Goal: Information Seeking & Learning: Learn about a topic

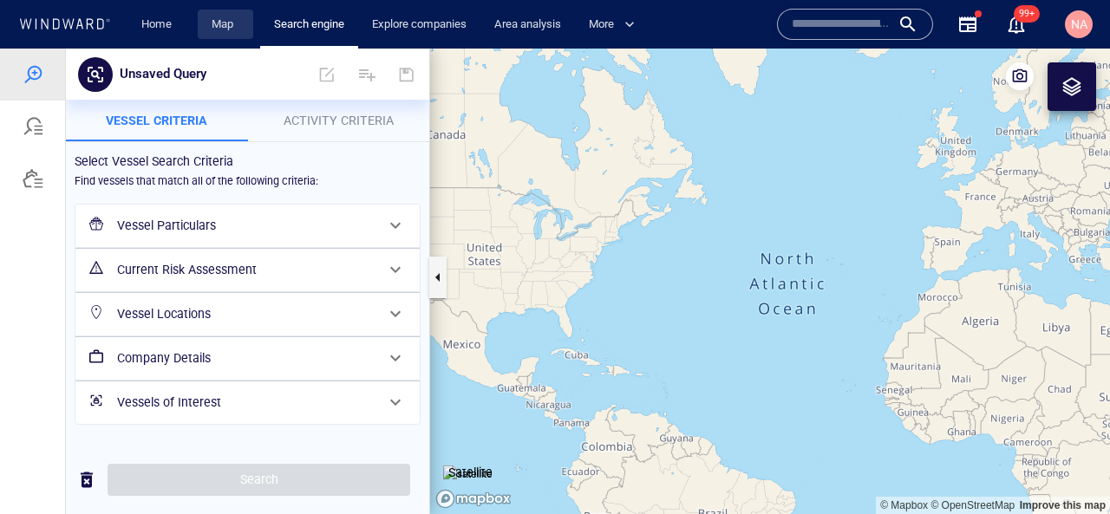
click at [221, 19] on link "Map" at bounding box center [226, 25] width 42 height 30
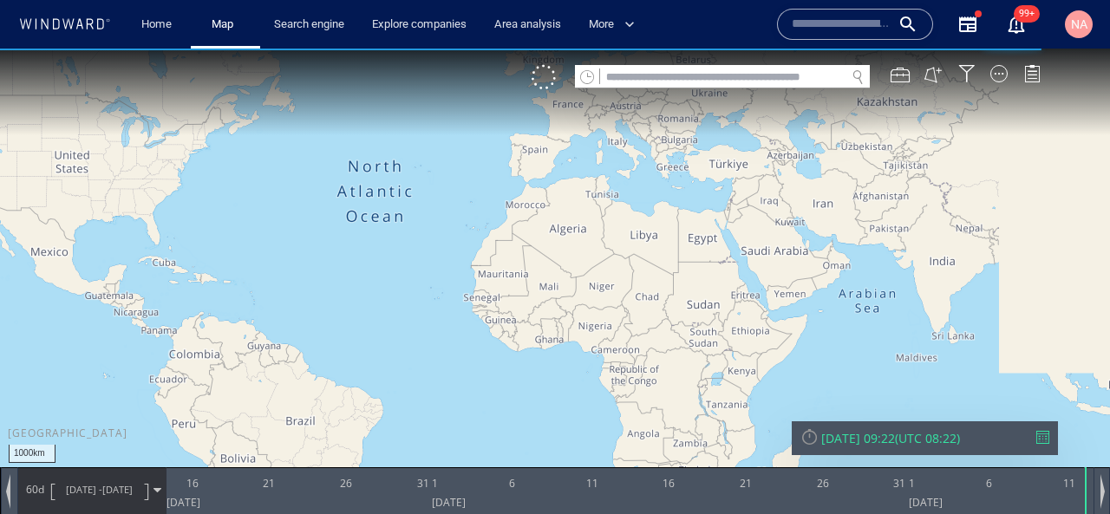
click at [681, 70] on input "text" at bounding box center [722, 77] width 245 height 23
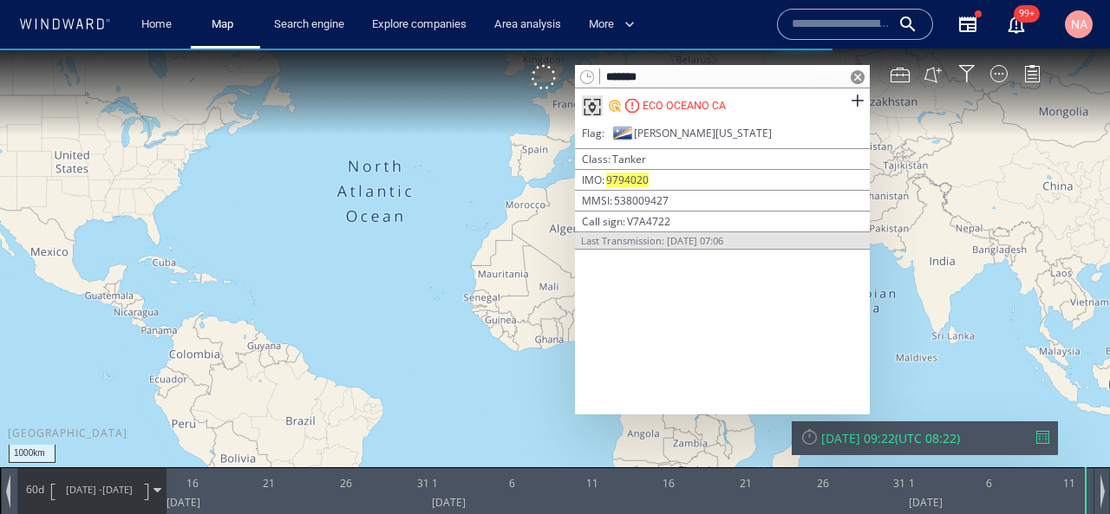
type input "*******"
click at [664, 104] on div "ECO OCEANO CA" at bounding box center [684, 106] width 83 height 16
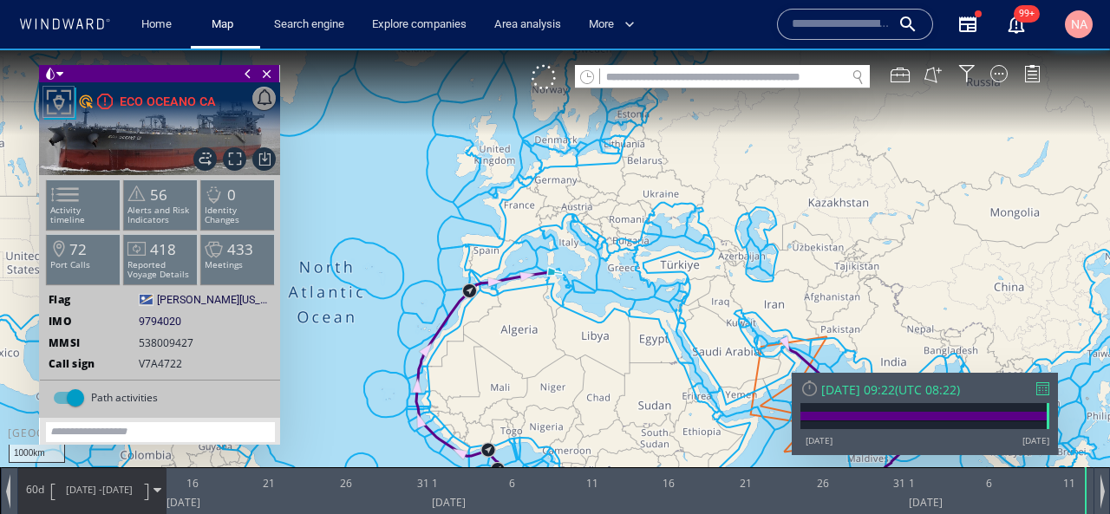
click at [838, 383] on div "[DATE] 09:22" at bounding box center [858, 390] width 74 height 16
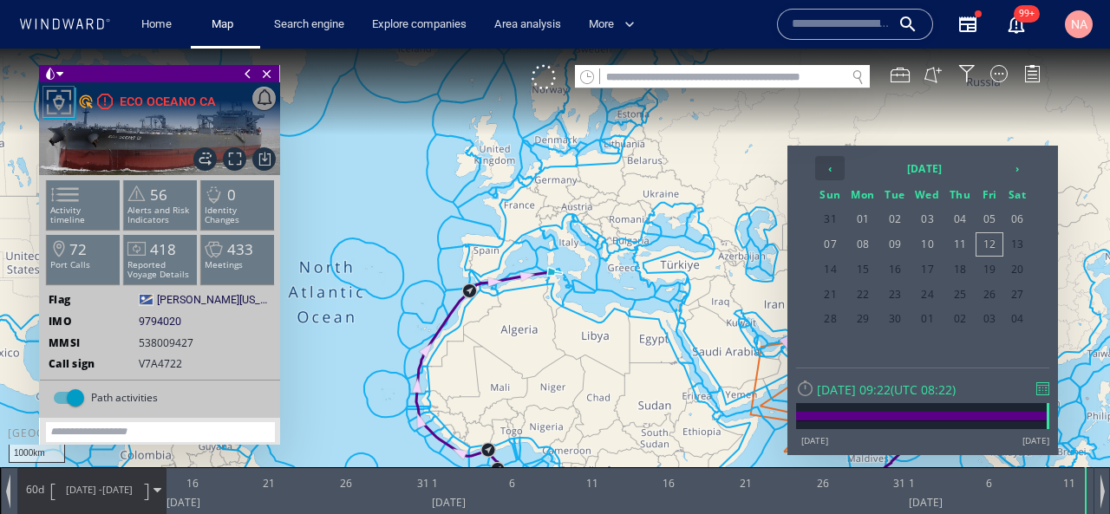
click at [818, 168] on th "‹" at bounding box center [829, 168] width 29 height 24
click at [959, 220] on span "03" at bounding box center [959, 219] width 29 height 23
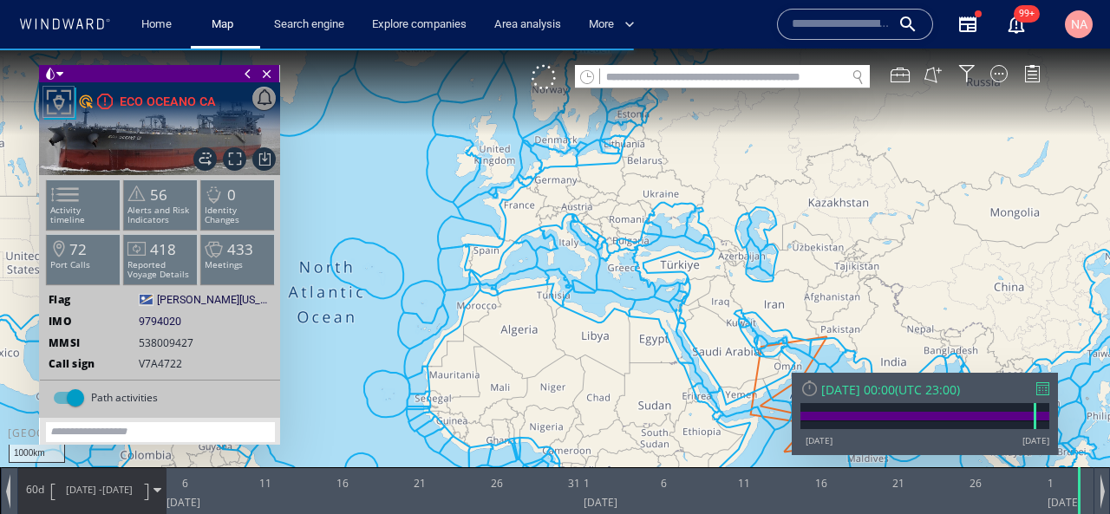
click at [88, 506] on span "[DATE] - [DATE]" at bounding box center [100, 489] width 88 height 43
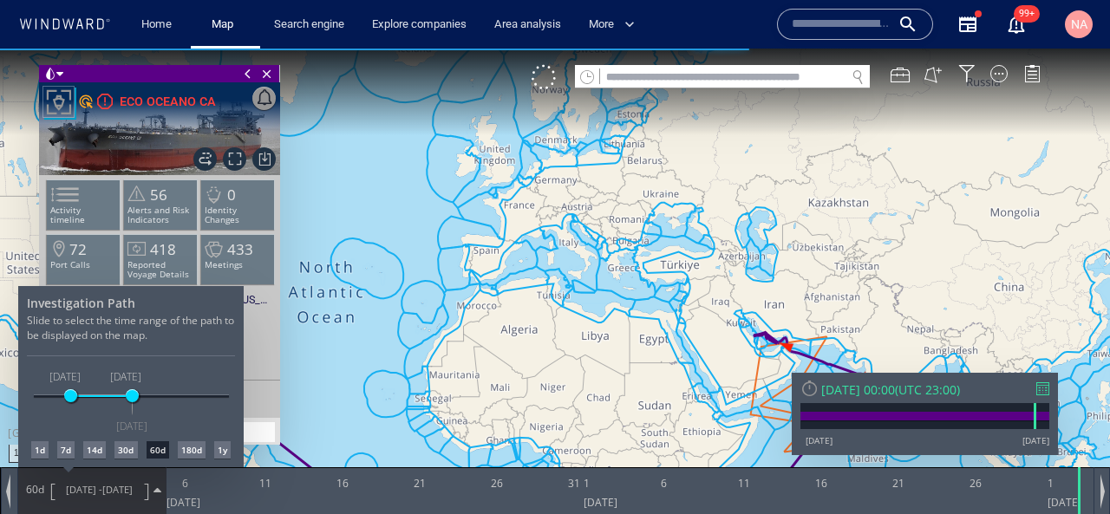
click at [71, 455] on div "7d" at bounding box center [65, 450] width 17 height 17
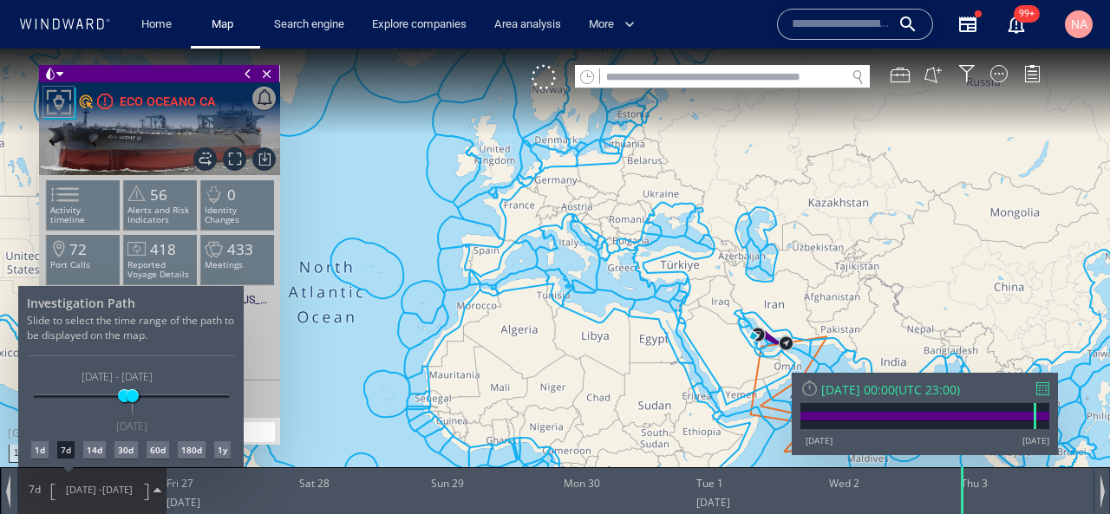
click at [231, 166] on div at bounding box center [555, 282] width 1110 height 466
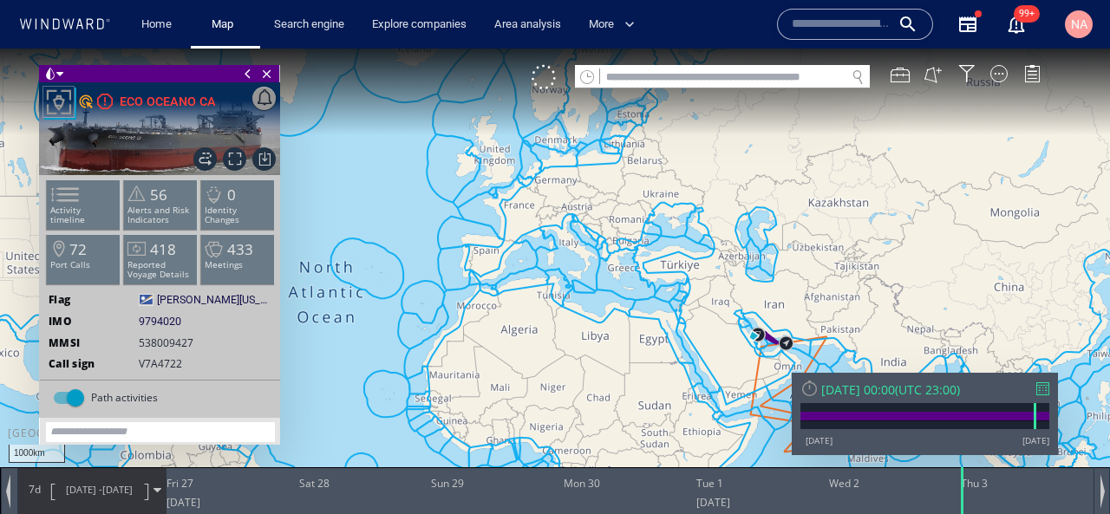
click at [231, 166] on span "Focus on vessel path." at bounding box center [234, 158] width 23 height 23
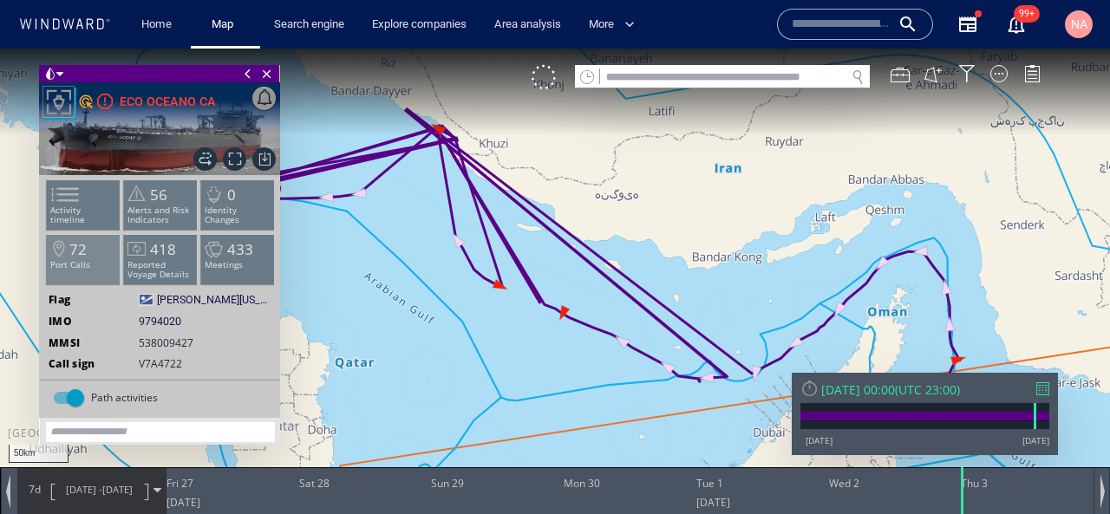
click at [99, 251] on li "72 Port Calls" at bounding box center [84, 259] width 74 height 50
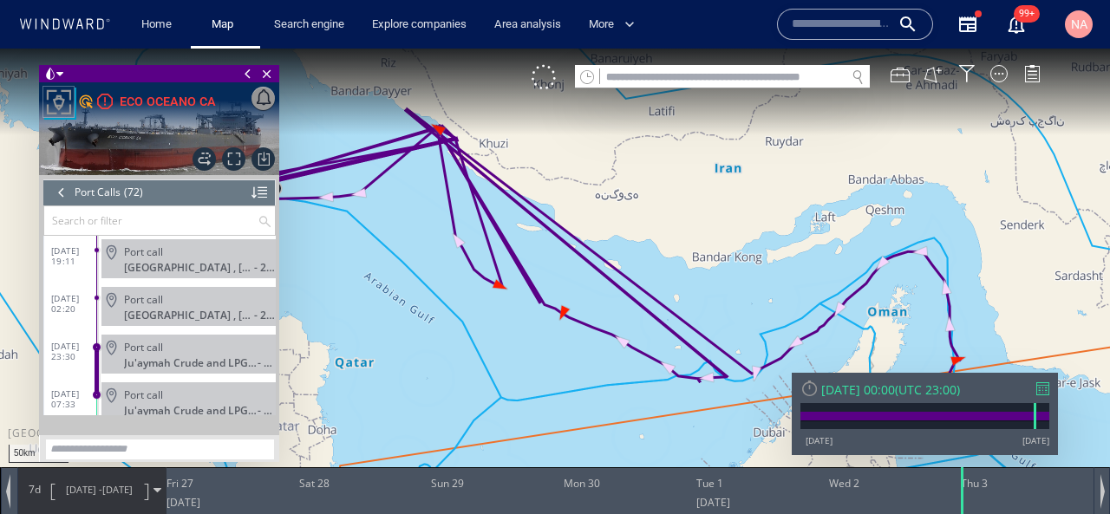
scroll to position [3164, 0]
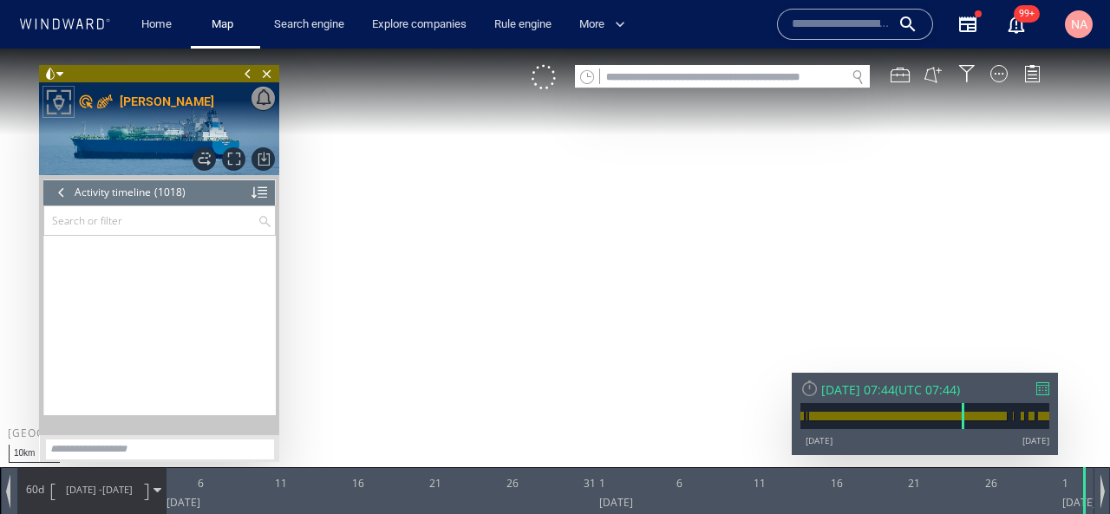
scroll to position [48387, 0]
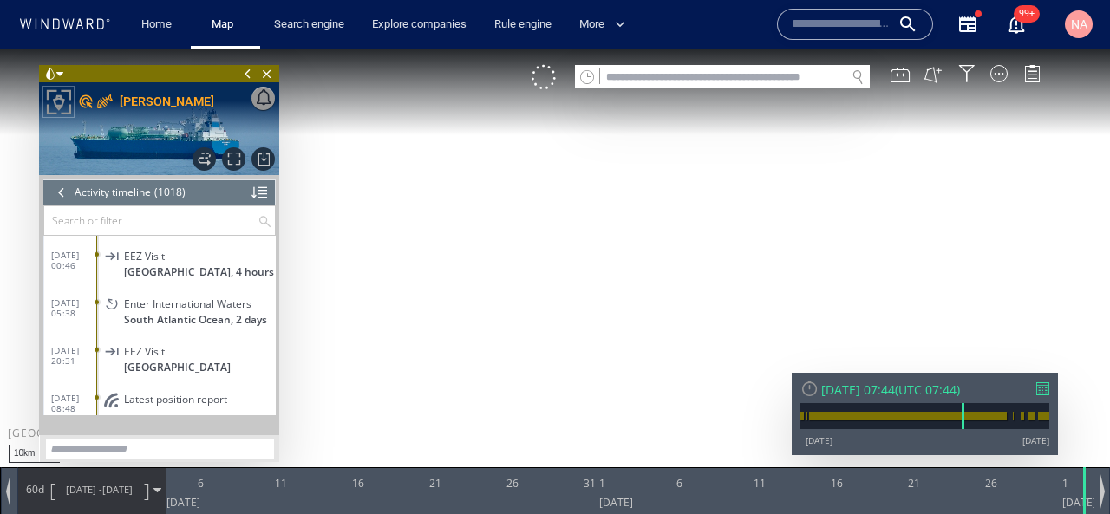
click at [762, 81] on input "text" at bounding box center [722, 77] width 245 height 23
paste input "*******"
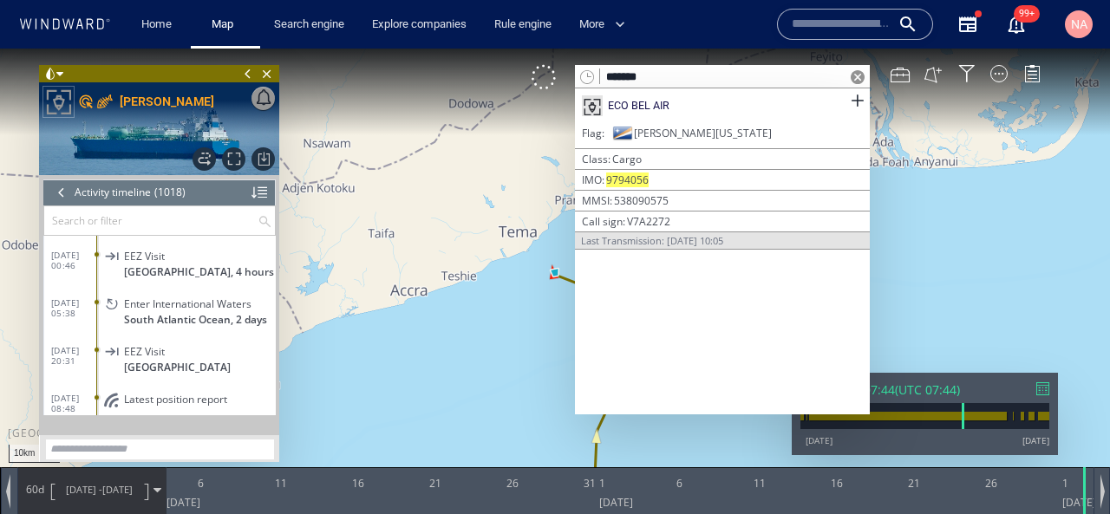
type input "*******"
drag, startPoint x: 672, startPoint y: 196, endPoint x: 615, endPoint y: 200, distance: 57.4
click at [615, 200] on div "MMSI 538090575" at bounding box center [722, 200] width 281 height 15
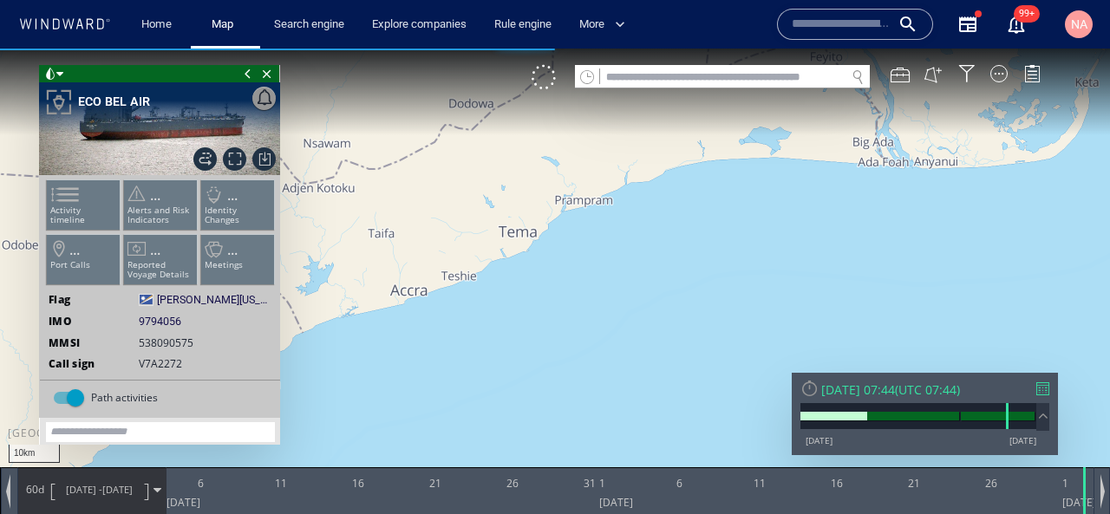
click at [163, 336] on span "538090575" at bounding box center [166, 343] width 55 height 15
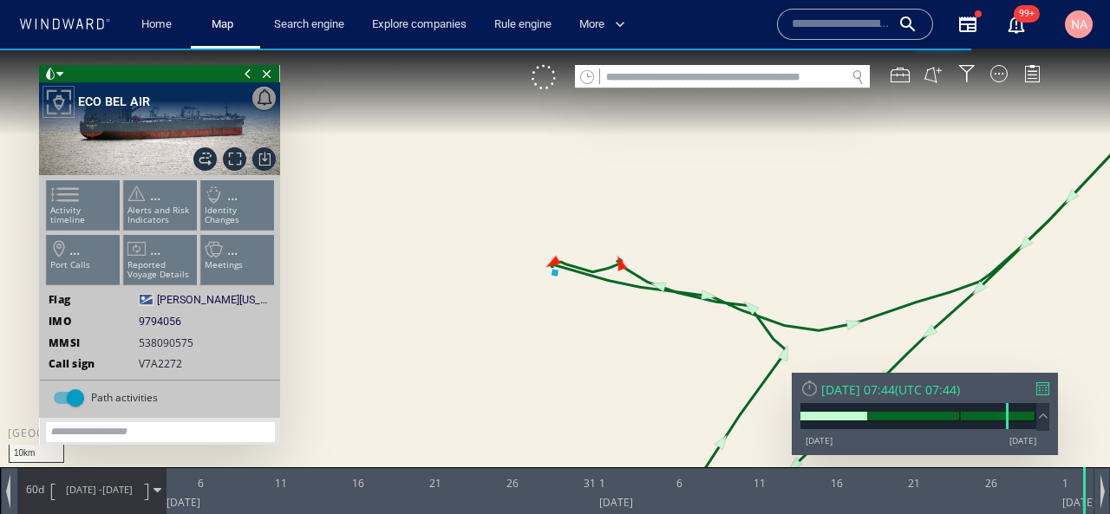
click at [163, 317] on span "9794056" at bounding box center [160, 322] width 43 height 16
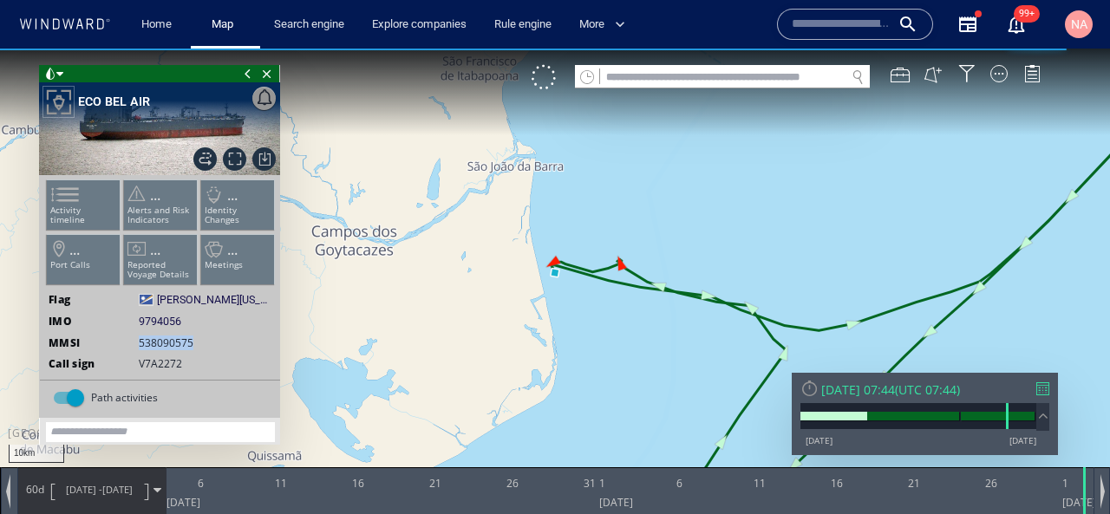
drag, startPoint x: 200, startPoint y: 345, endPoint x: 138, endPoint y: 347, distance: 62.5
click at [139, 347] on span "538090575" at bounding box center [174, 343] width 71 height 15
copy span "538090575"
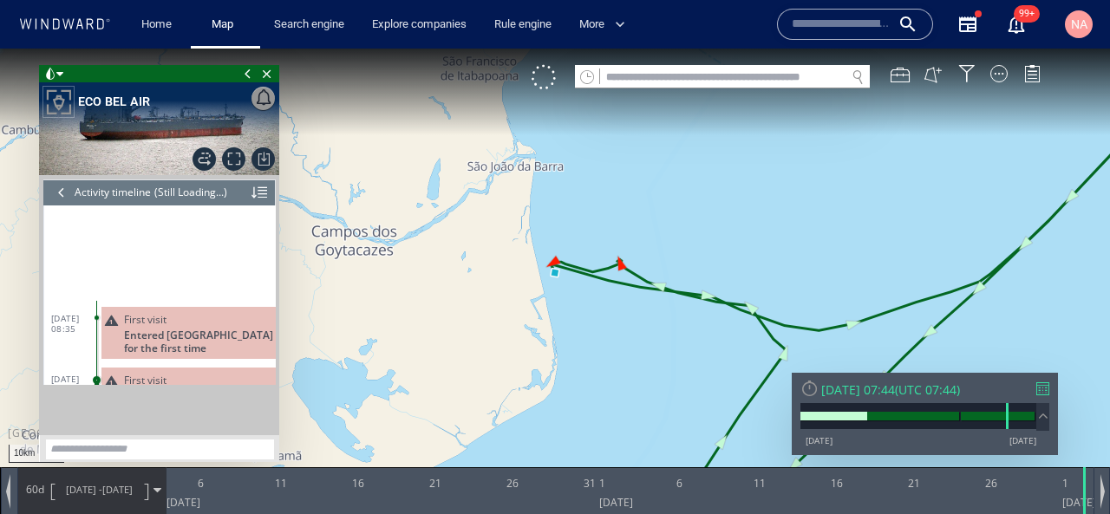
scroll to position [239, 0]
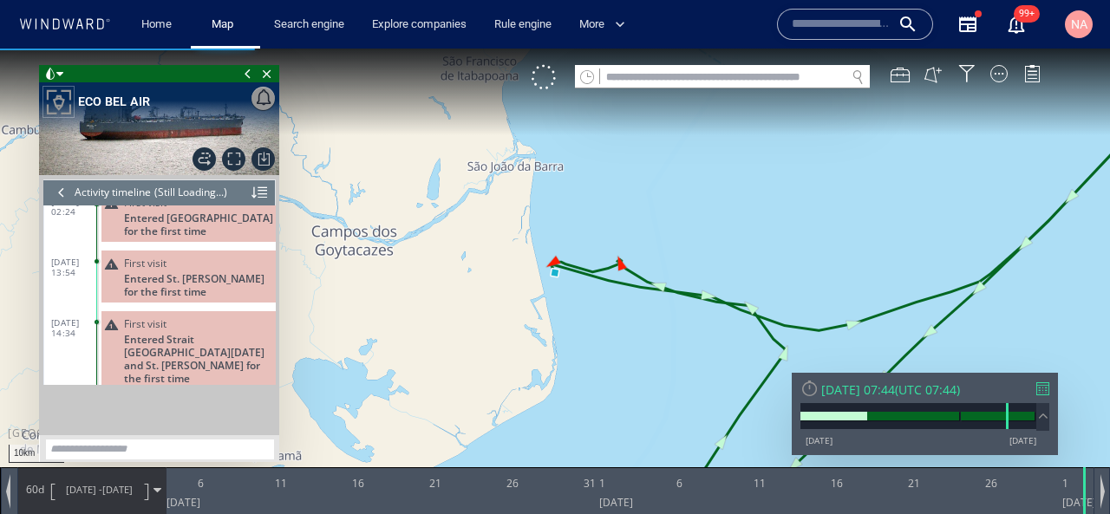
click at [639, 81] on input "text" at bounding box center [722, 77] width 245 height 23
click at [865, 23] on input "text" at bounding box center [841, 24] width 99 height 26
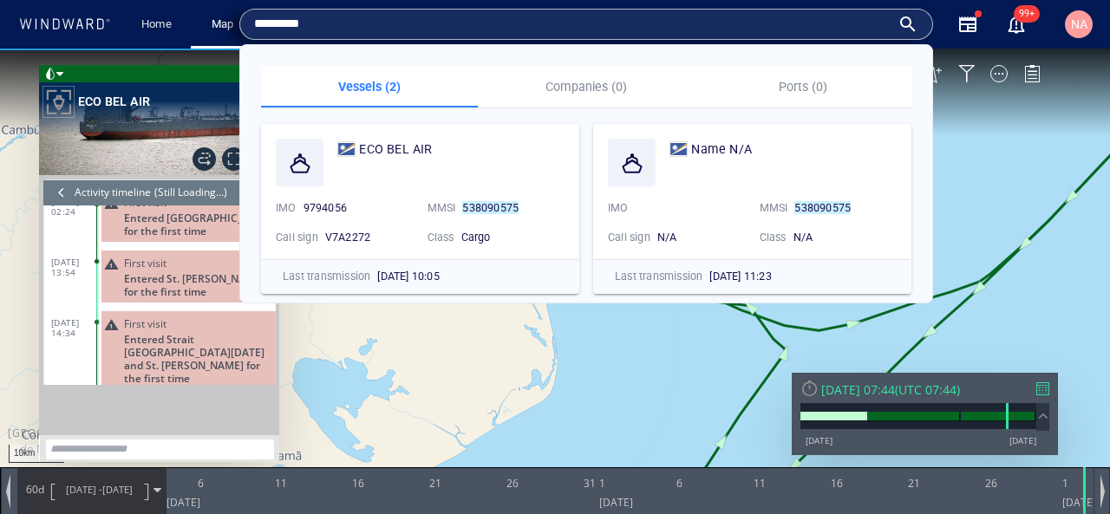
type input "*********"
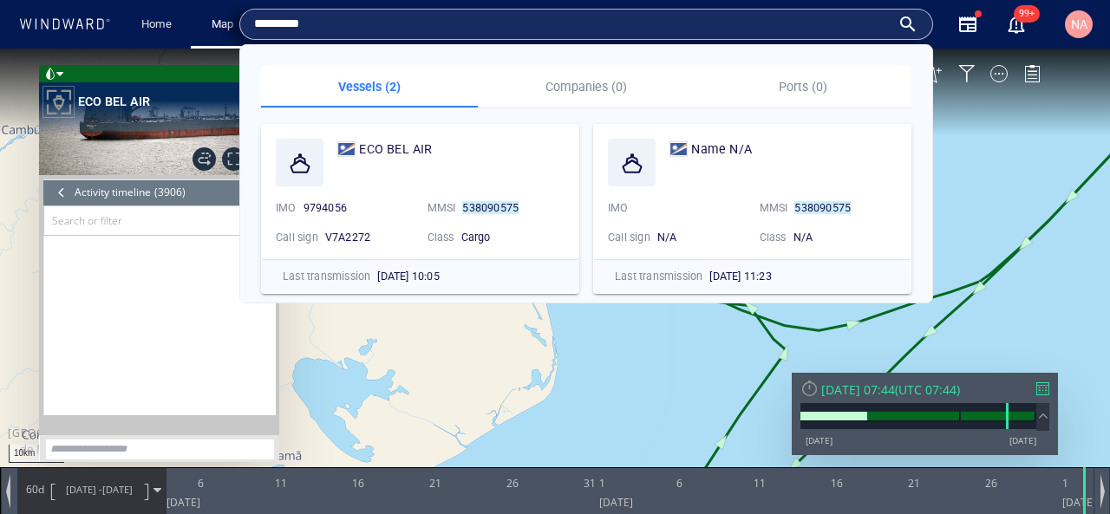
scroll to position [186168, 0]
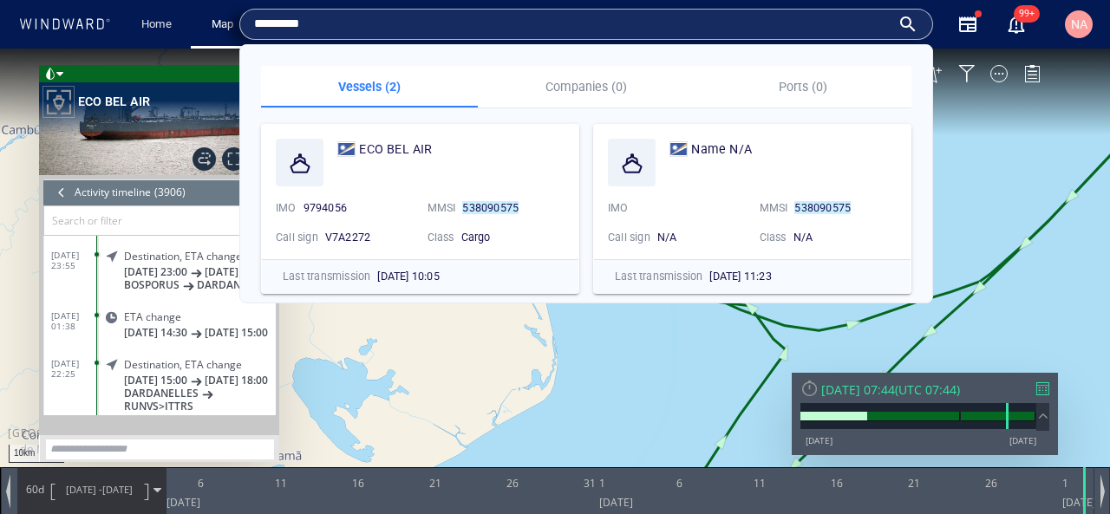
click at [398, 390] on canvas "Map" at bounding box center [555, 273] width 1110 height 448
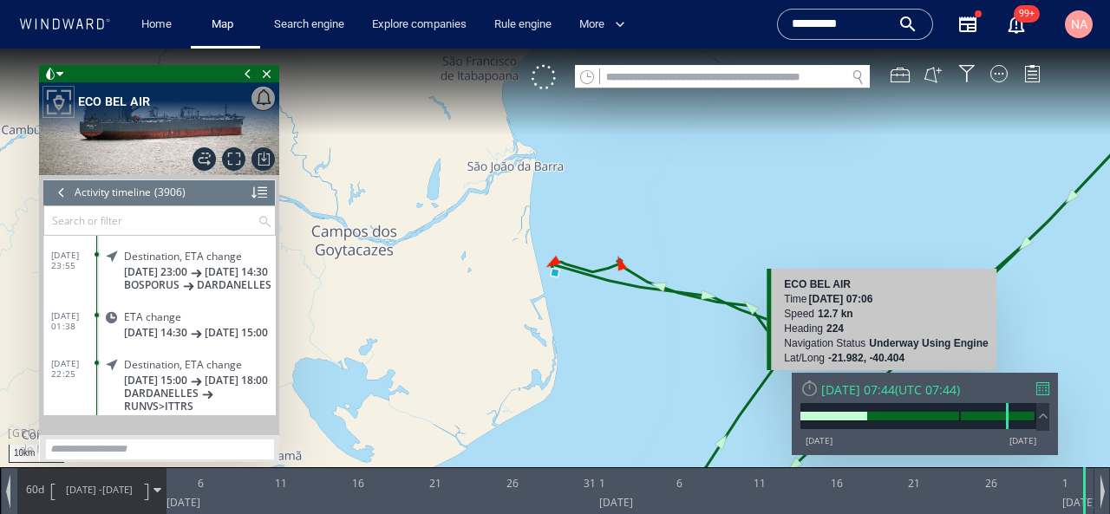
click at [803, 390] on div at bounding box center [810, 388] width 18 height 18
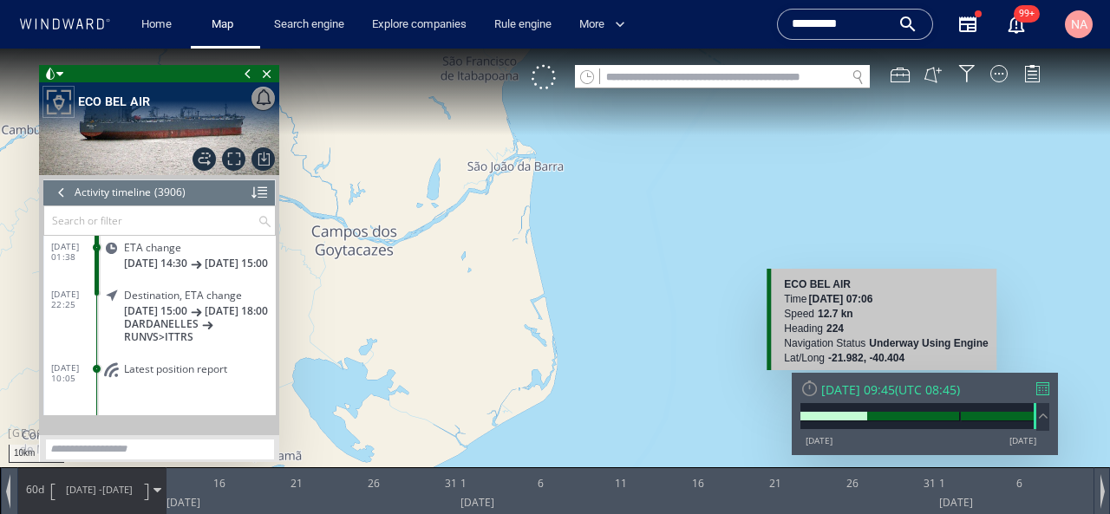
click at [110, 493] on span "10/09/25" at bounding box center [117, 489] width 30 height 13
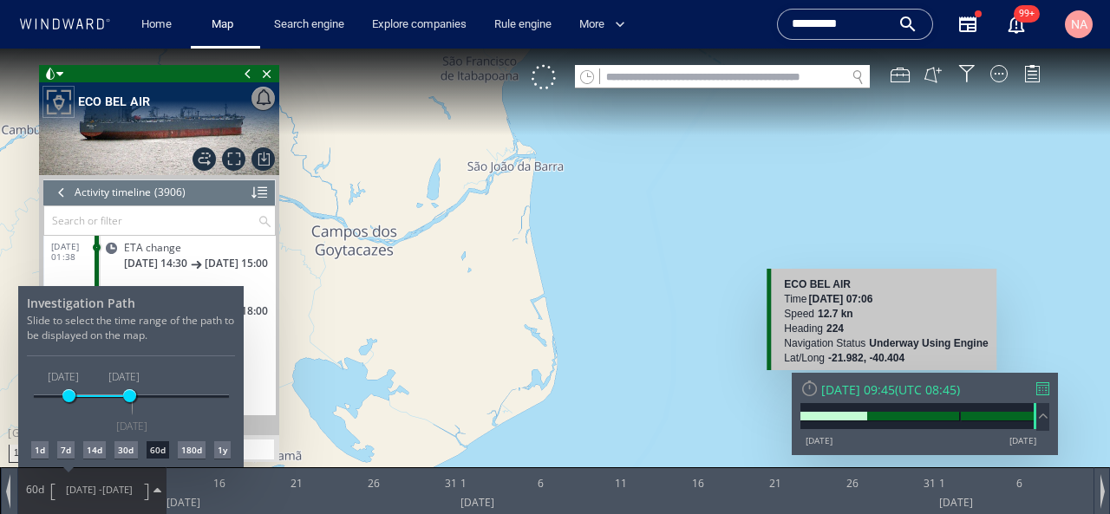
click at [66, 452] on div "7d" at bounding box center [65, 450] width 17 height 17
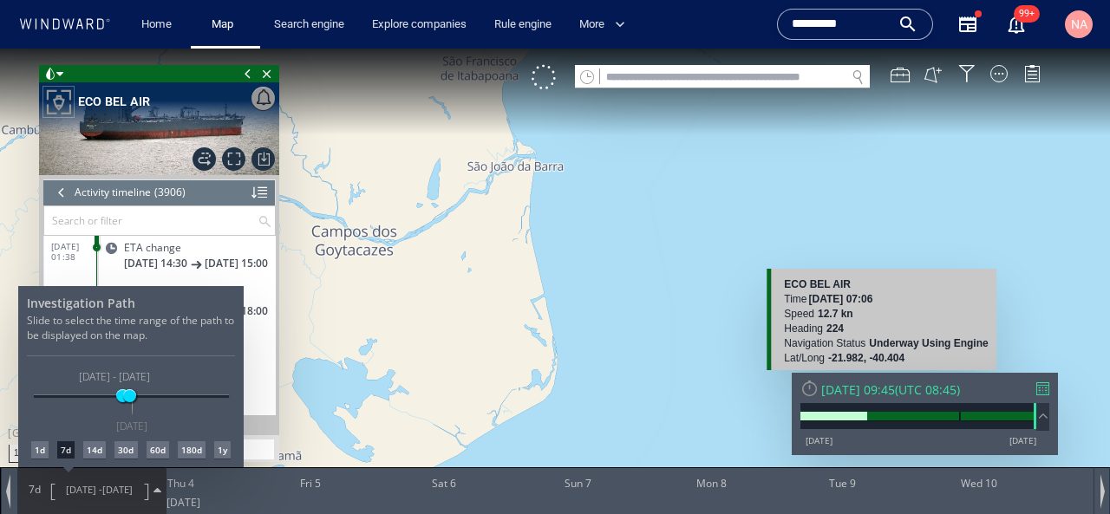
click at [232, 162] on div at bounding box center [555, 282] width 1110 height 466
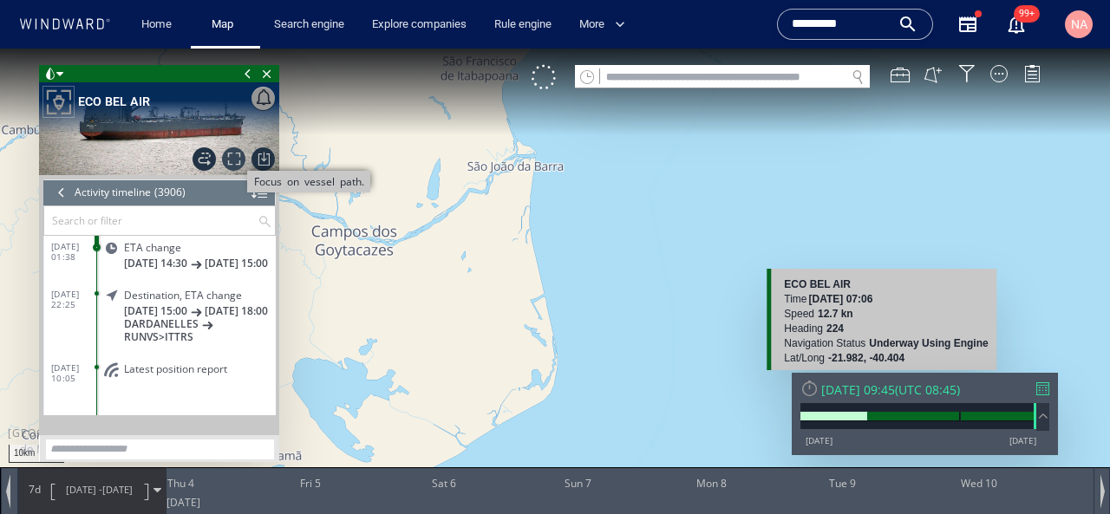
click at [230, 160] on span "Focus on vessel path." at bounding box center [233, 158] width 23 height 23
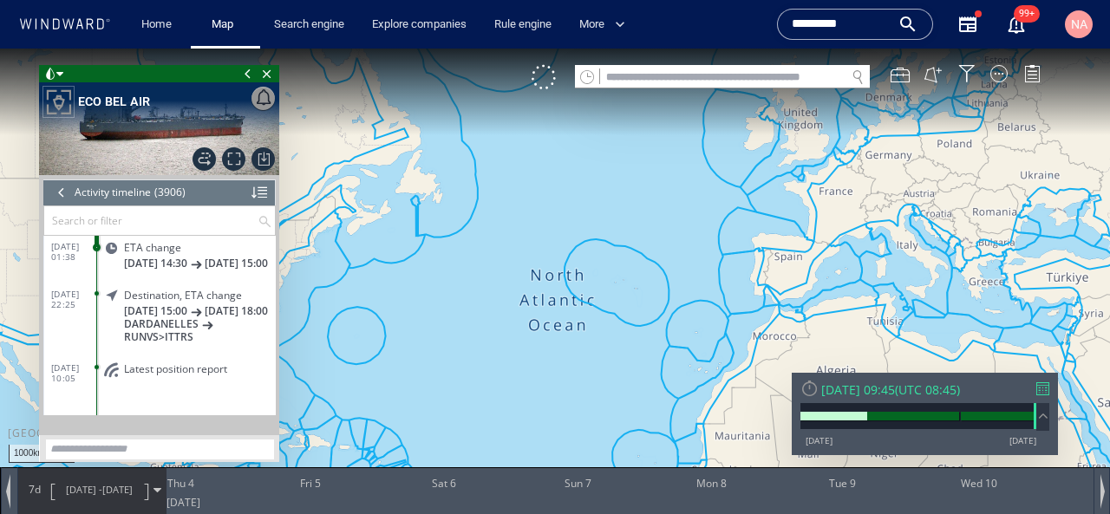
click at [60, 196] on div at bounding box center [61, 193] width 19 height 26
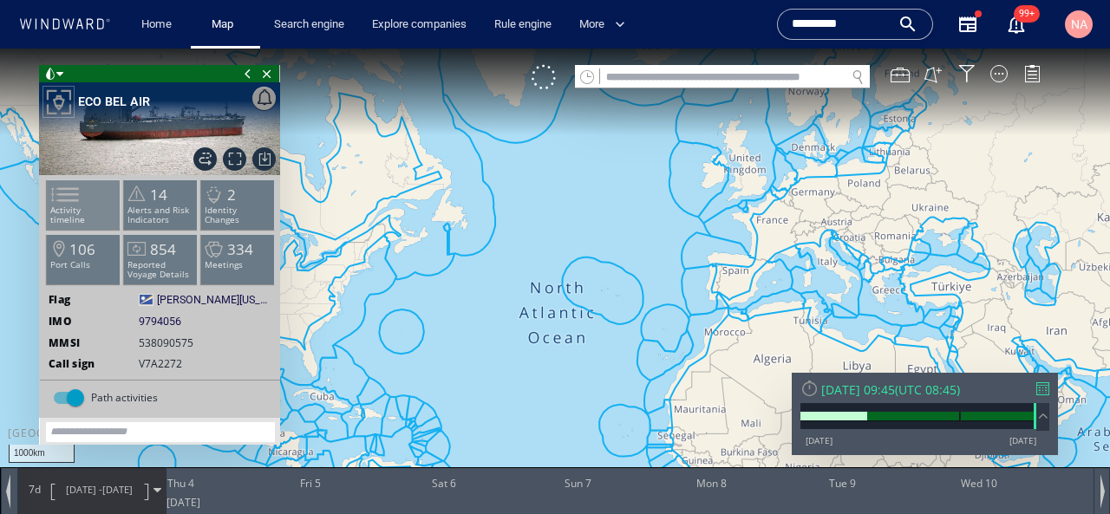
click at [68, 202] on span at bounding box center [55, 194] width 26 height 25
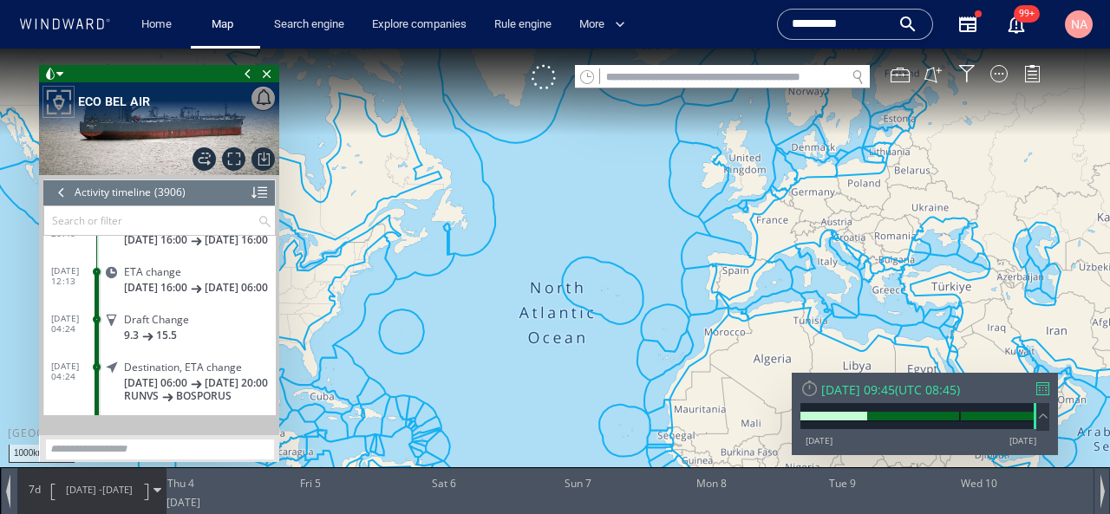
scroll to position [185970, 0]
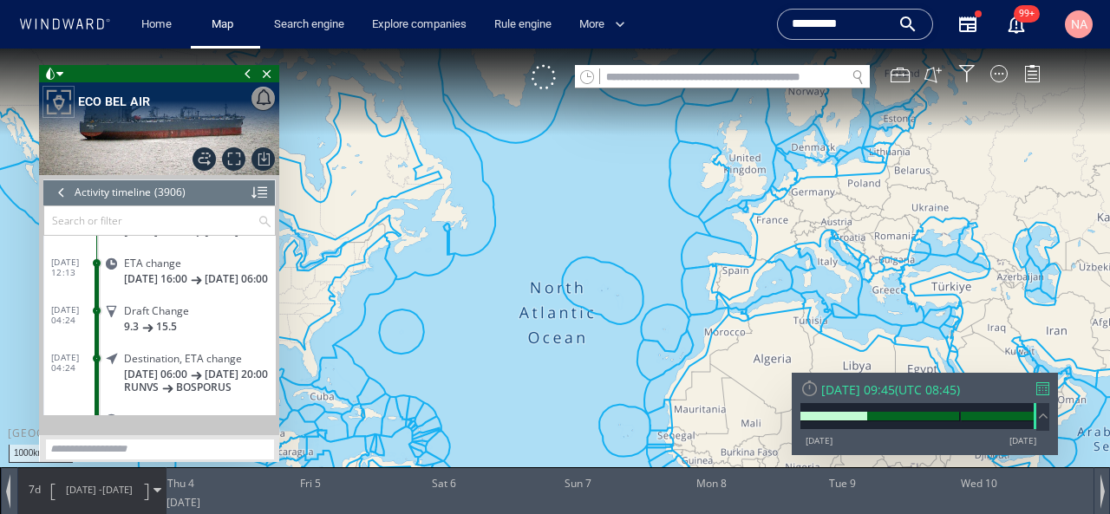
drag, startPoint x: 764, startPoint y: 202, endPoint x: 400, endPoint y: 309, distance: 379.6
click at [400, 308] on canvas "Map" at bounding box center [555, 273] width 1110 height 448
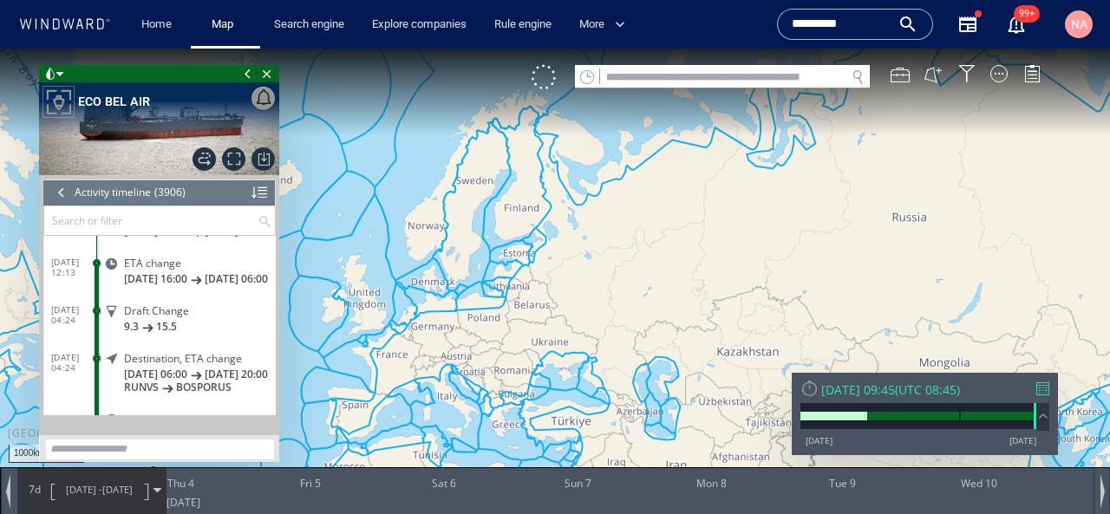
drag, startPoint x: 416, startPoint y: 394, endPoint x: 482, endPoint y: 320, distance: 98.9
click at [482, 320] on canvas "Map" at bounding box center [555, 273] width 1110 height 448
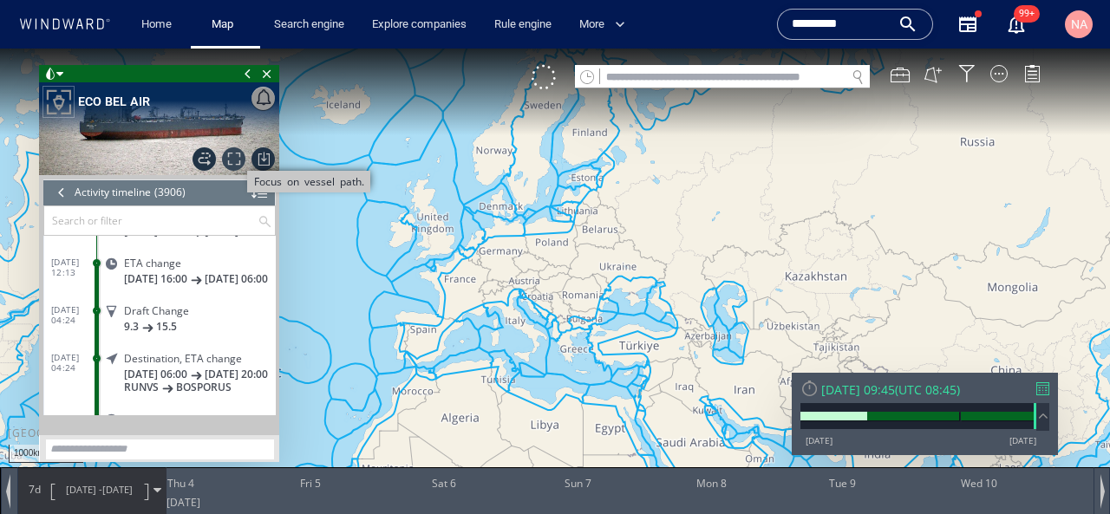
click at [234, 162] on span "Focus on vessel path." at bounding box center [233, 158] width 23 height 23
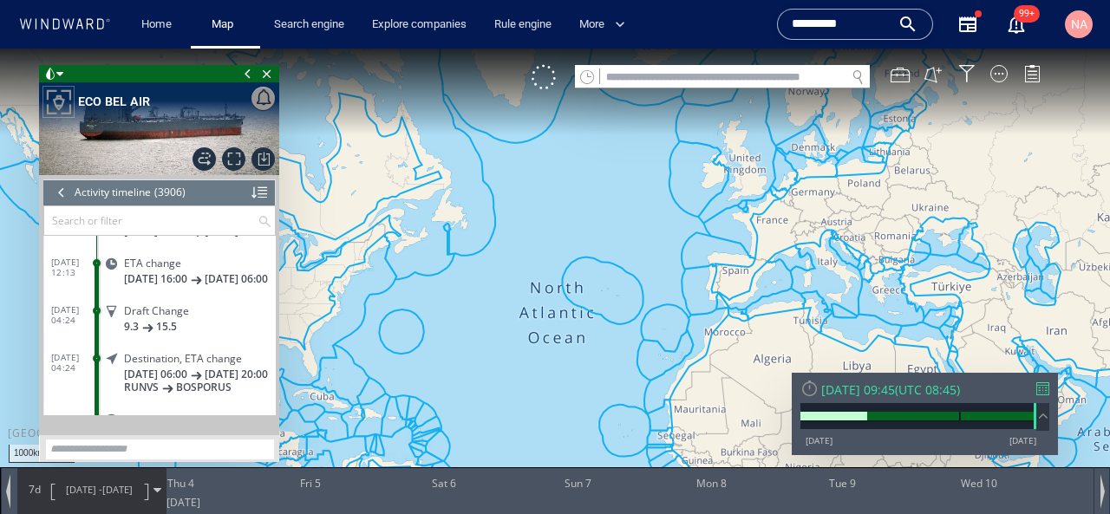
click at [51, 74] on span at bounding box center [50, 73] width 12 height 17
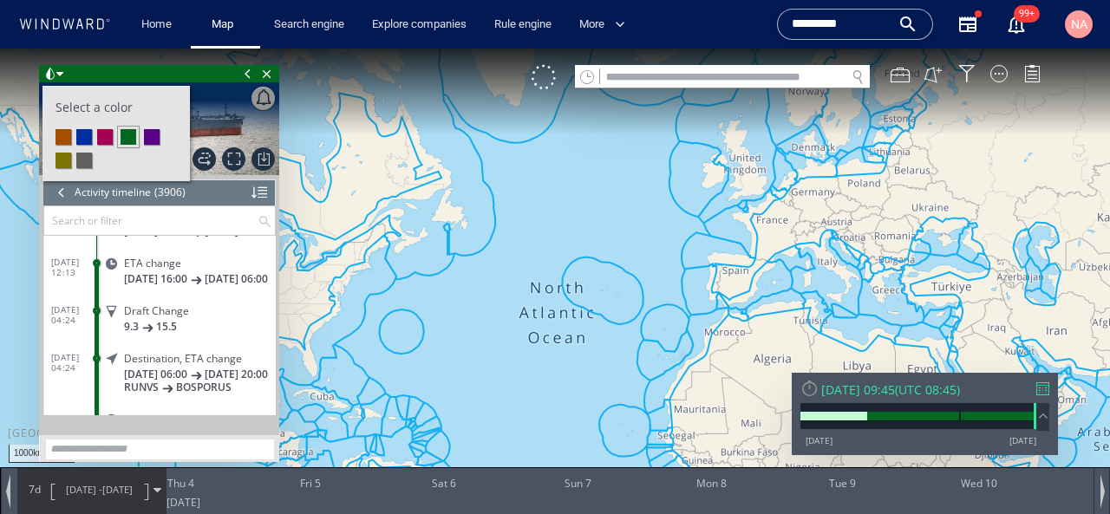
click at [110, 137] on li at bounding box center [105, 137] width 16 height 16
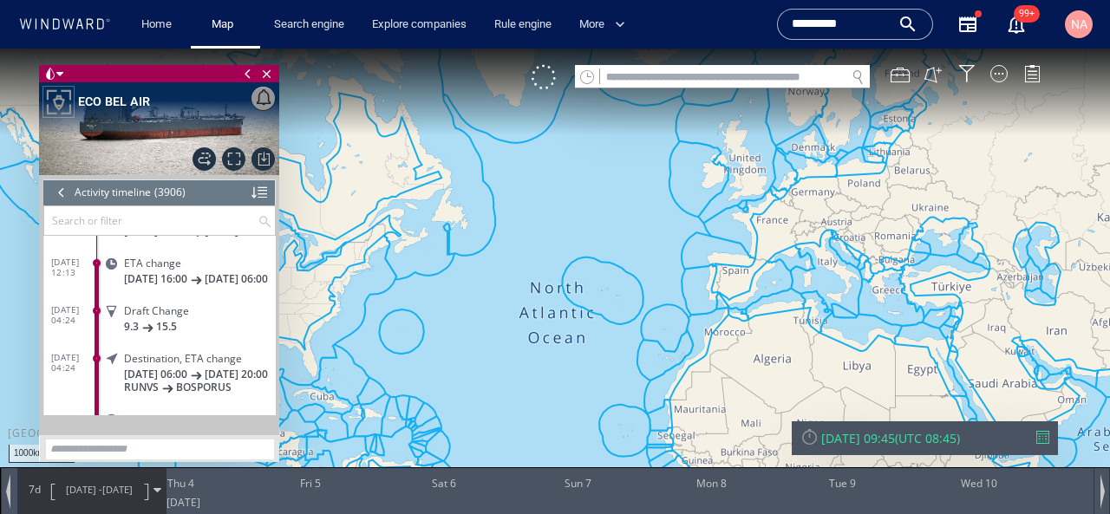
scroll to position [186319, 0]
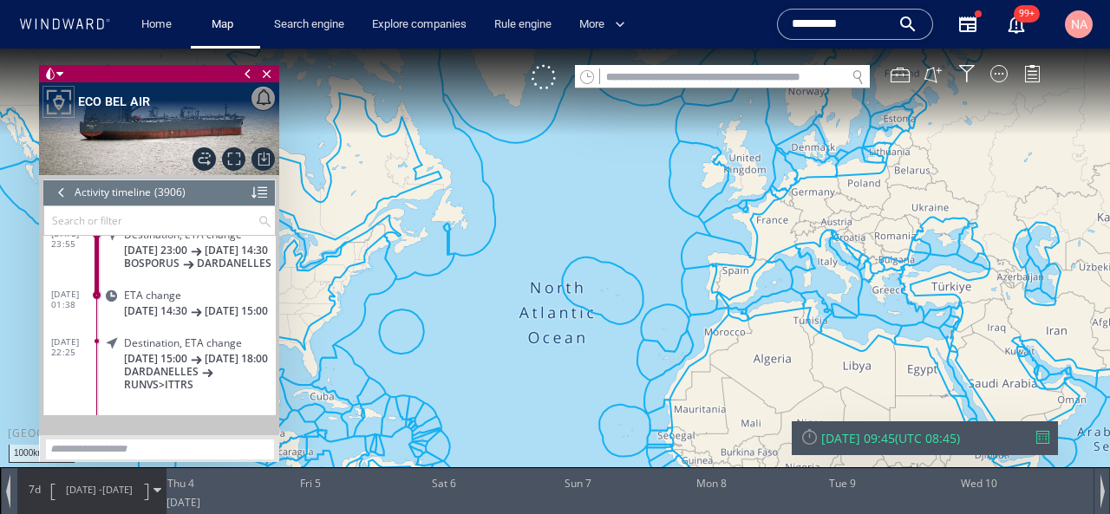
click at [588, 310] on canvas "Map" at bounding box center [555, 273] width 1110 height 448
drag, startPoint x: 778, startPoint y: 285, endPoint x: 527, endPoint y: 400, distance: 276.0
click at [538, 400] on canvas "Map" at bounding box center [555, 273] width 1110 height 448
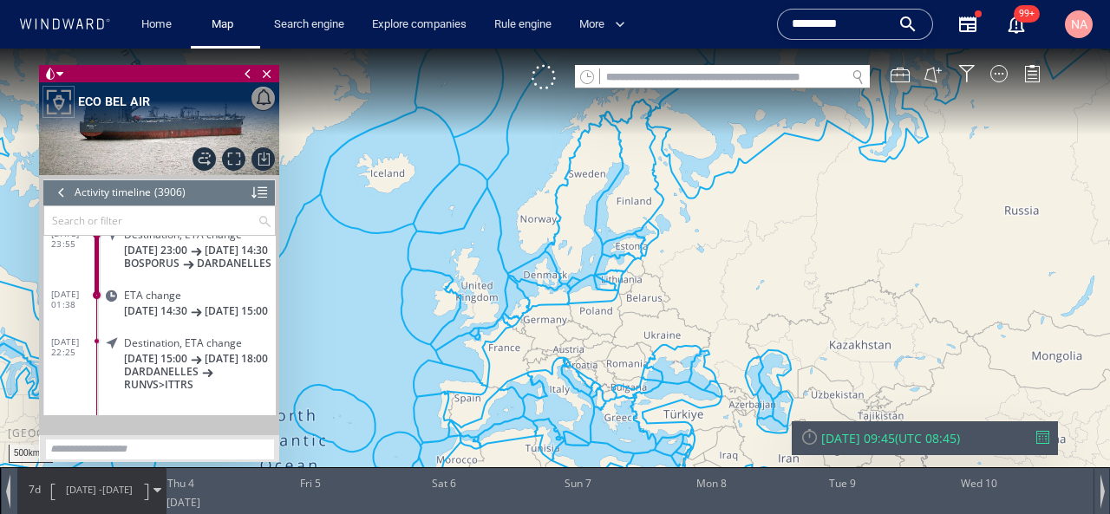
drag, startPoint x: 471, startPoint y: 343, endPoint x: 584, endPoint y: 236, distance: 155.8
click at [583, 241] on canvas "Map" at bounding box center [555, 273] width 1110 height 448
